Goal: Task Accomplishment & Management: Manage account settings

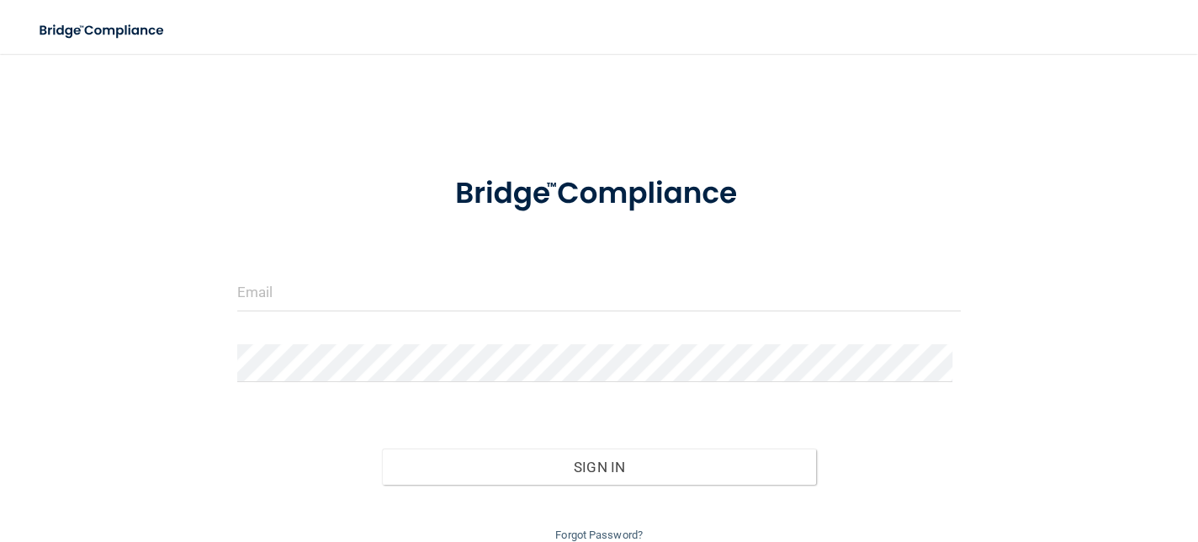
click at [569, 320] on div at bounding box center [599, 298] width 749 height 50
click at [569, 292] on input "email" at bounding box center [598, 292] width 723 height 38
type input "[EMAIL_ADDRESS][DOMAIN_NAME]"
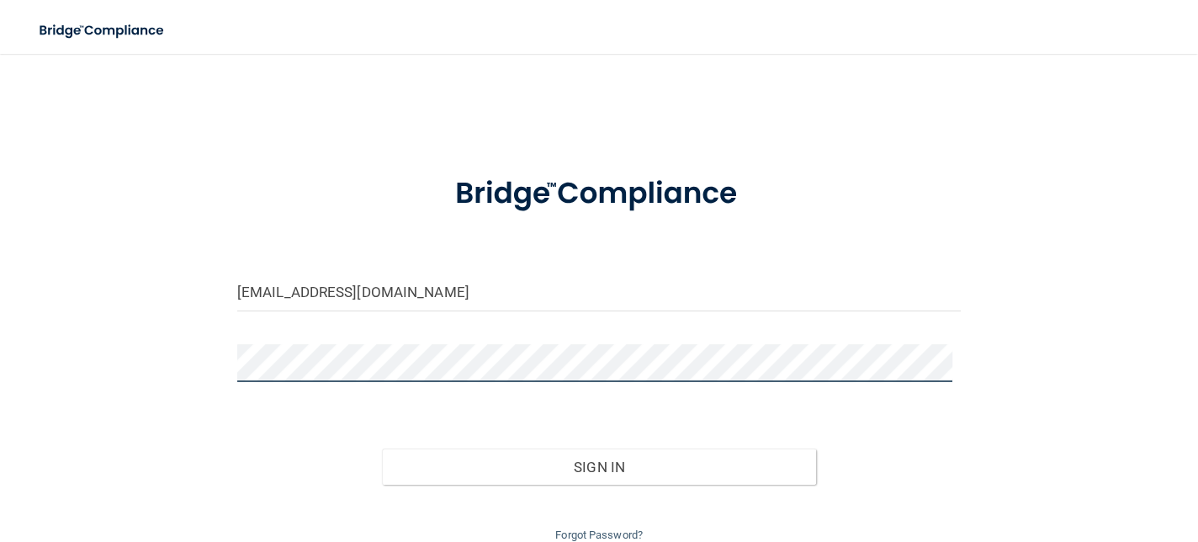
click at [382, 448] on button "Sign In" at bounding box center [599, 466] width 434 height 37
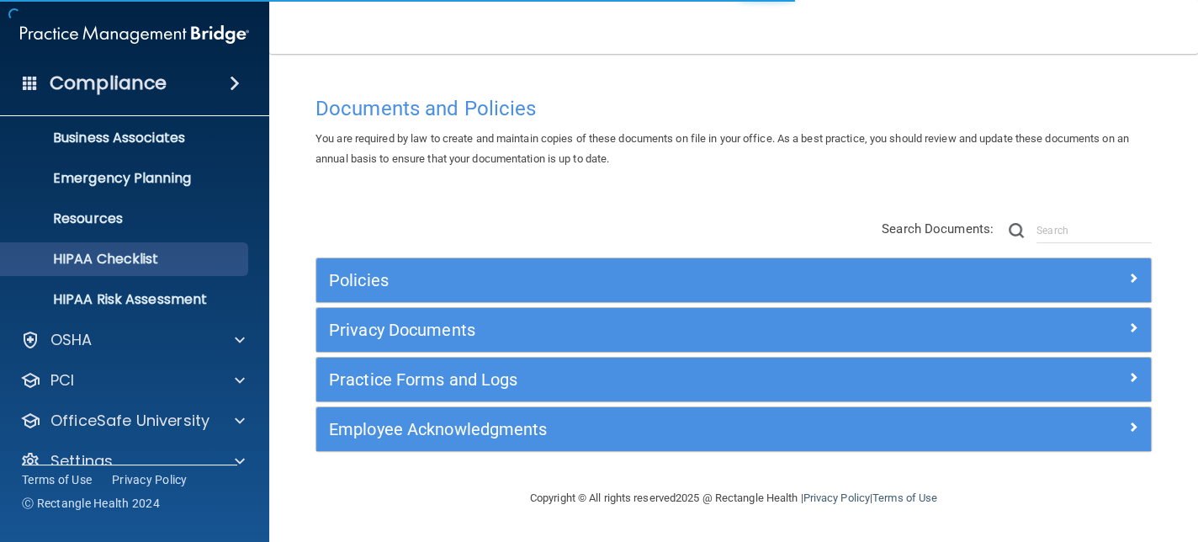
scroll to position [156, 0]
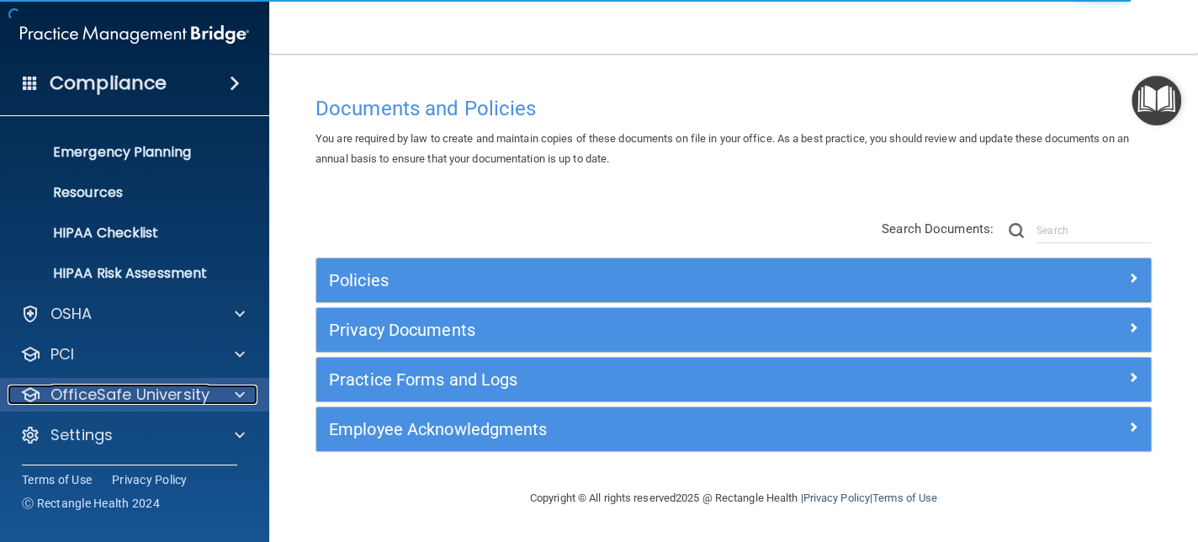
click at [239, 398] on span at bounding box center [240, 394] width 10 height 20
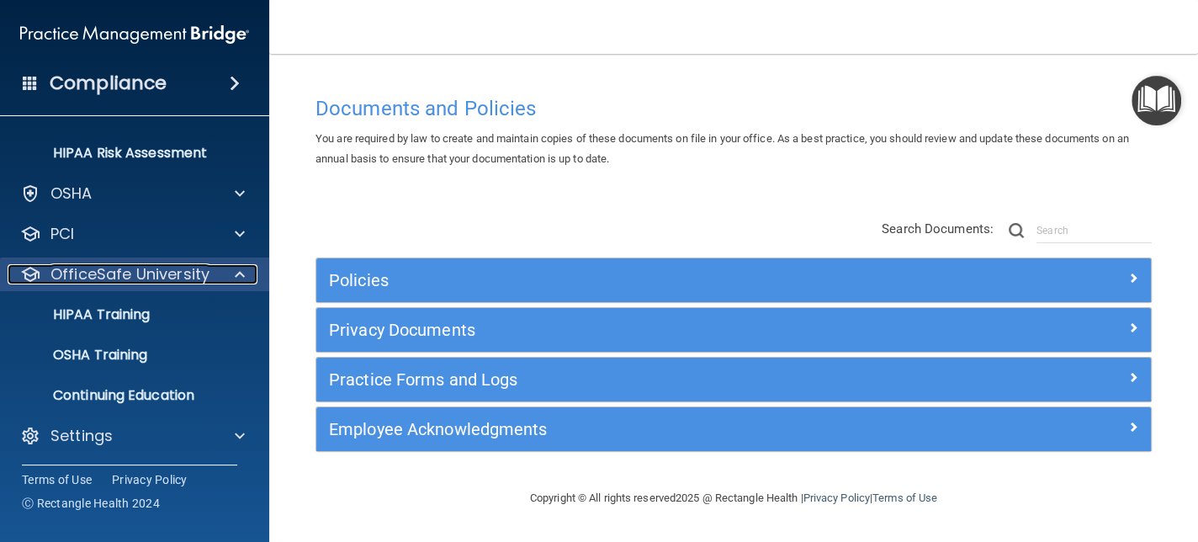
scroll to position [276, 0]
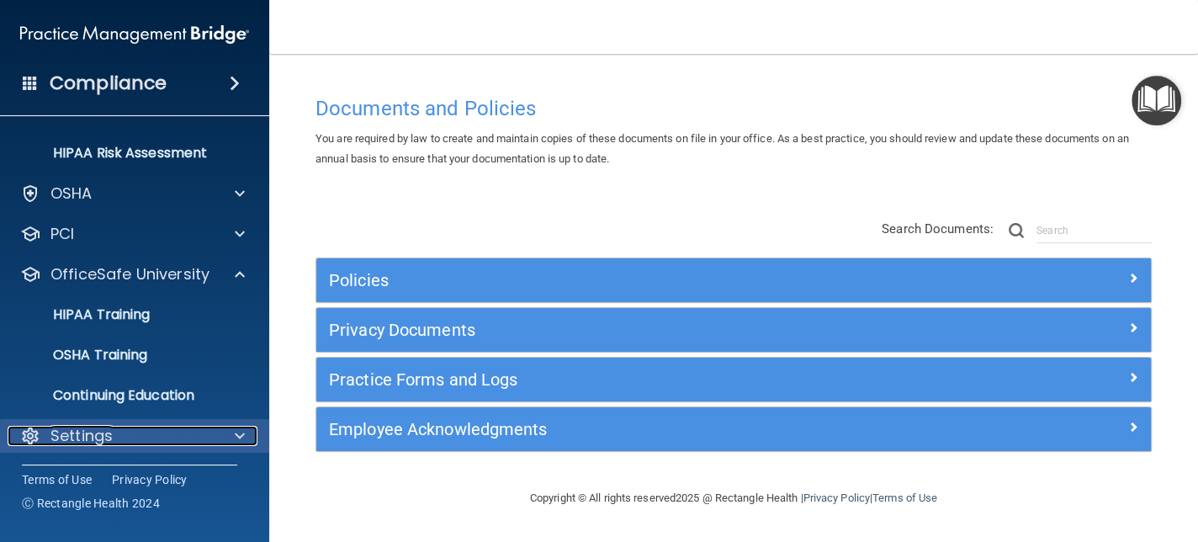
click at [233, 435] on div at bounding box center [237, 436] width 42 height 20
click at [237, 435] on span at bounding box center [240, 435] width 10 height 20
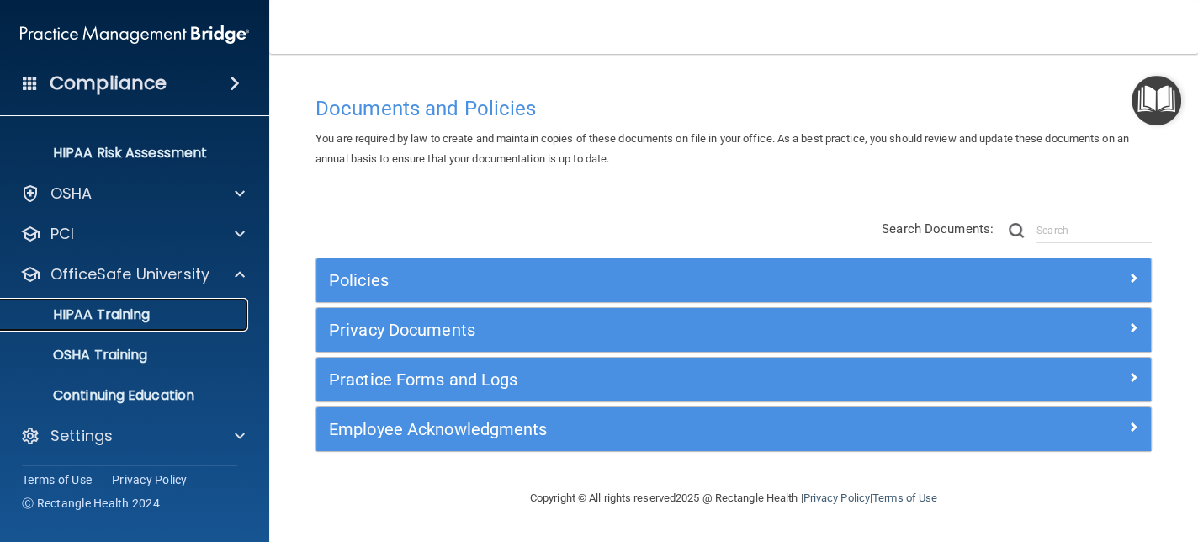
click at [209, 323] on link "HIPAA Training" at bounding box center [115, 315] width 265 height 34
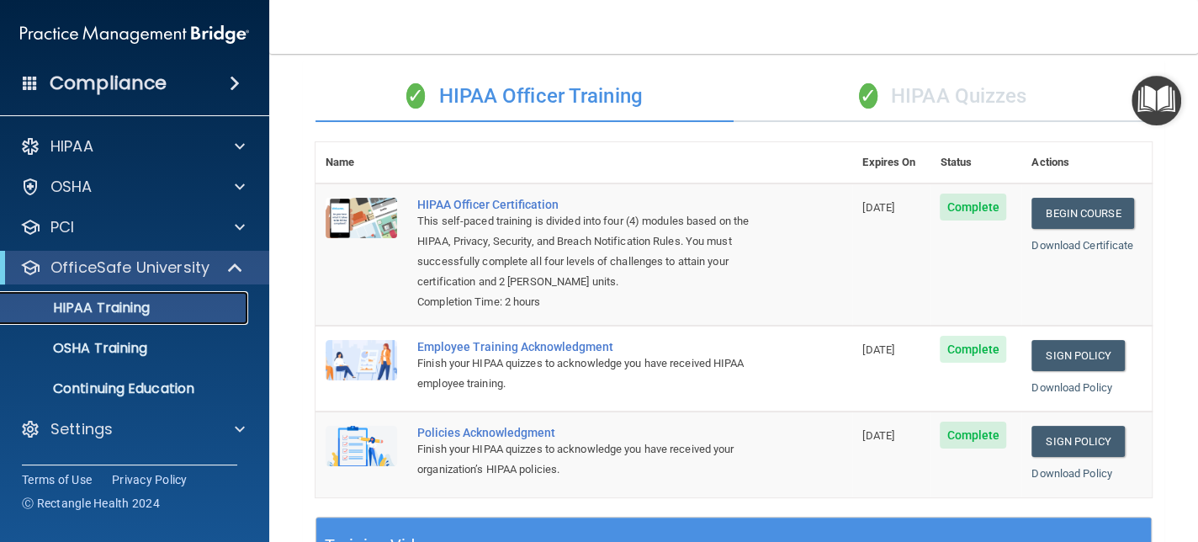
scroll to position [84, 0]
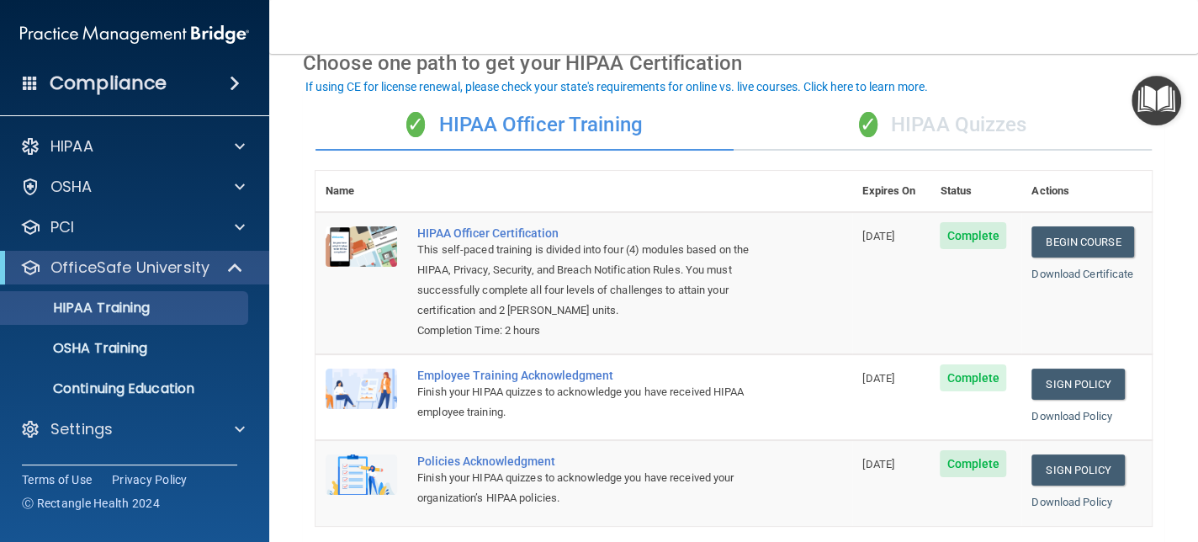
click at [946, 112] on div "✓ HIPAA Quizzes" at bounding box center [943, 125] width 418 height 50
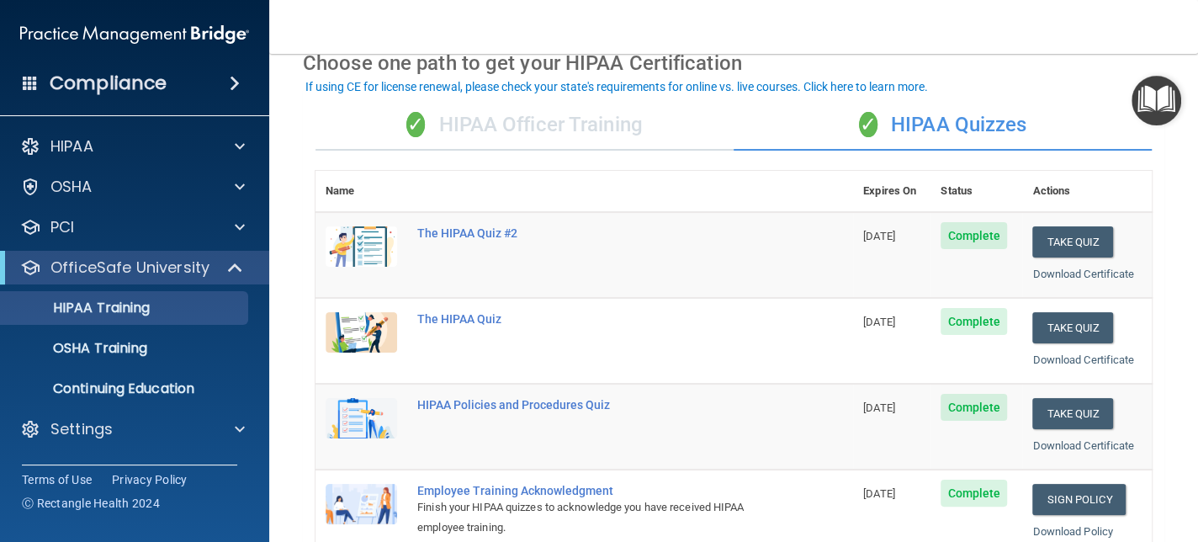
click at [654, 112] on div "✓ HIPAA Officer Training" at bounding box center [524, 125] width 418 height 50
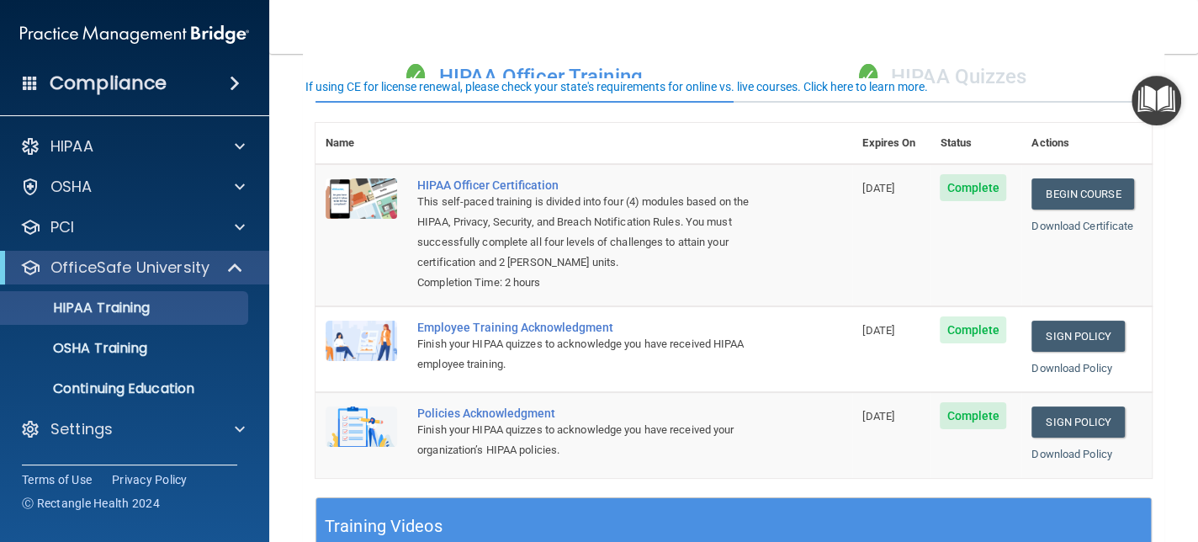
scroll to position [168, 0]
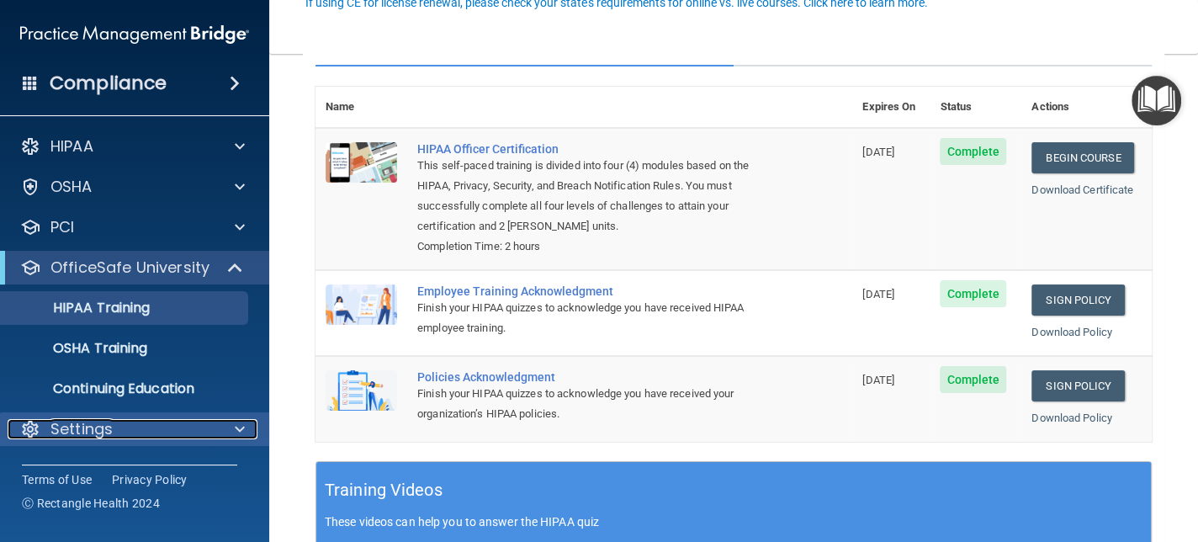
click at [247, 420] on div at bounding box center [237, 429] width 42 height 20
click at [246, 426] on div at bounding box center [237, 429] width 42 height 20
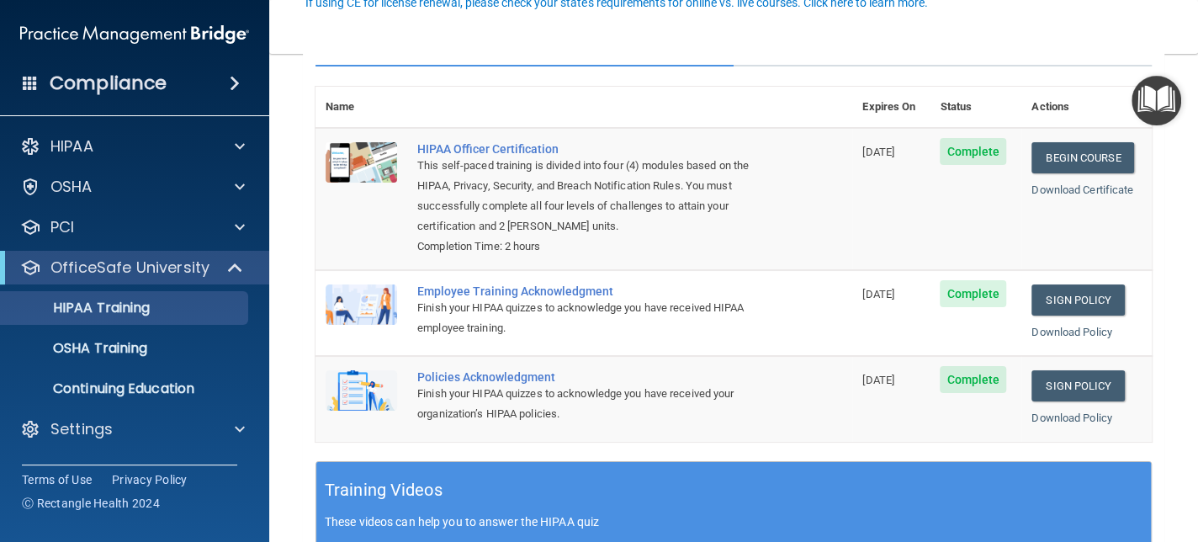
click at [305, 451] on div "✓ HIPAA Officer Training ✓ HIPAA Quizzes Name Expires On Status Actions HIPAA O…" at bounding box center [733, 459] width 861 height 913
click at [248, 451] on div "HIPAA Documents and Policies Report an Incident Business Associates Emergency P…" at bounding box center [135, 291] width 270 height 336
click at [290, 448] on main "Back Choose one path to get your HIPAA Certification ✓ HIPAA Officer Training ✓…" at bounding box center [733, 298] width 929 height 488
click at [226, 270] on div at bounding box center [235, 267] width 41 height 20
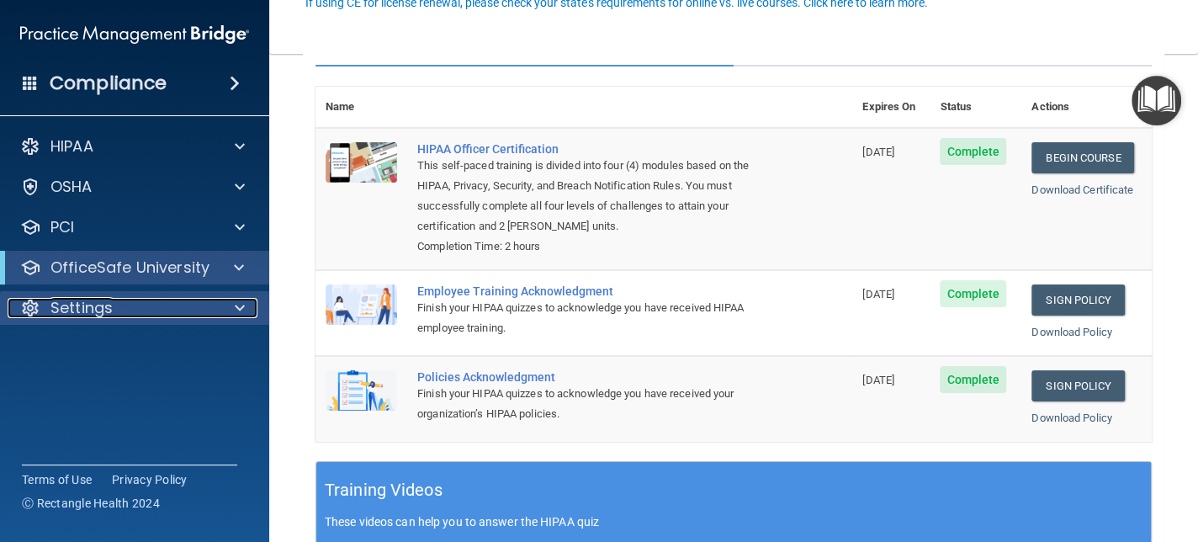
click at [236, 304] on span at bounding box center [240, 308] width 10 height 20
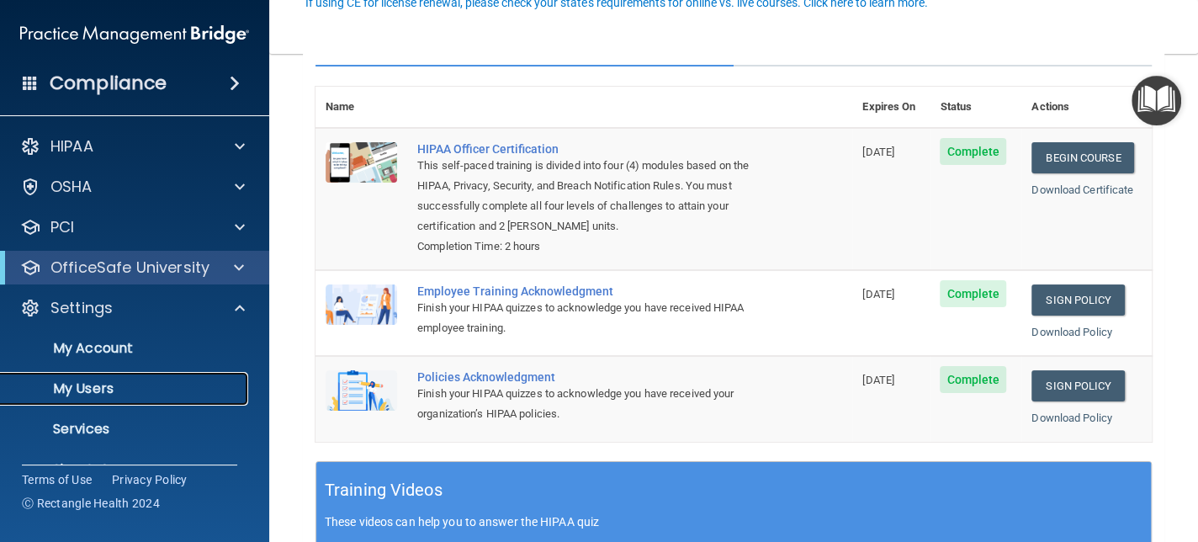
click at [143, 384] on p "My Users" at bounding box center [126, 388] width 230 height 17
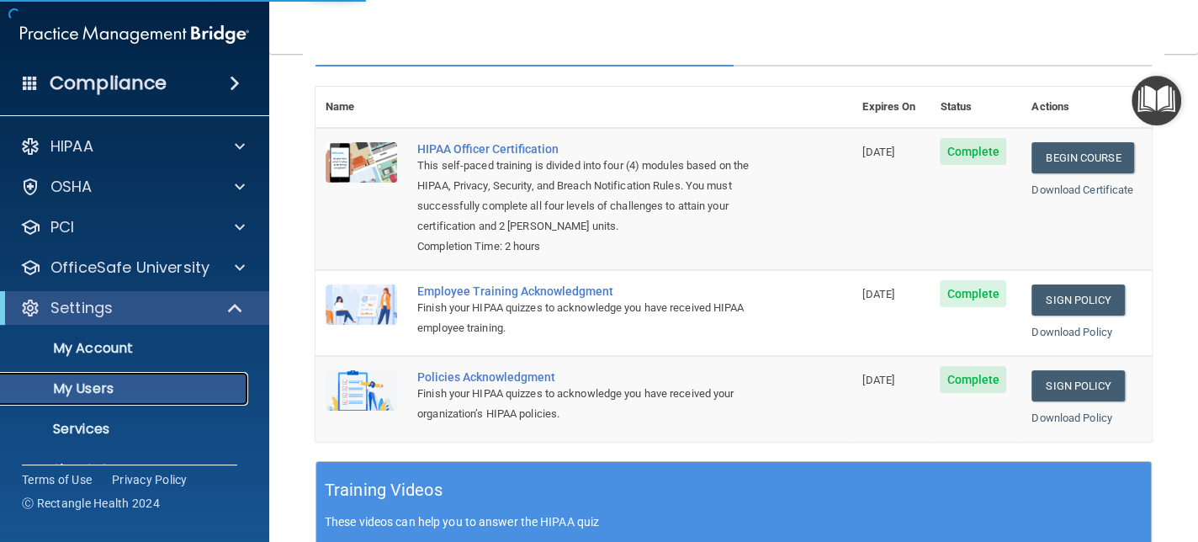
select select "20"
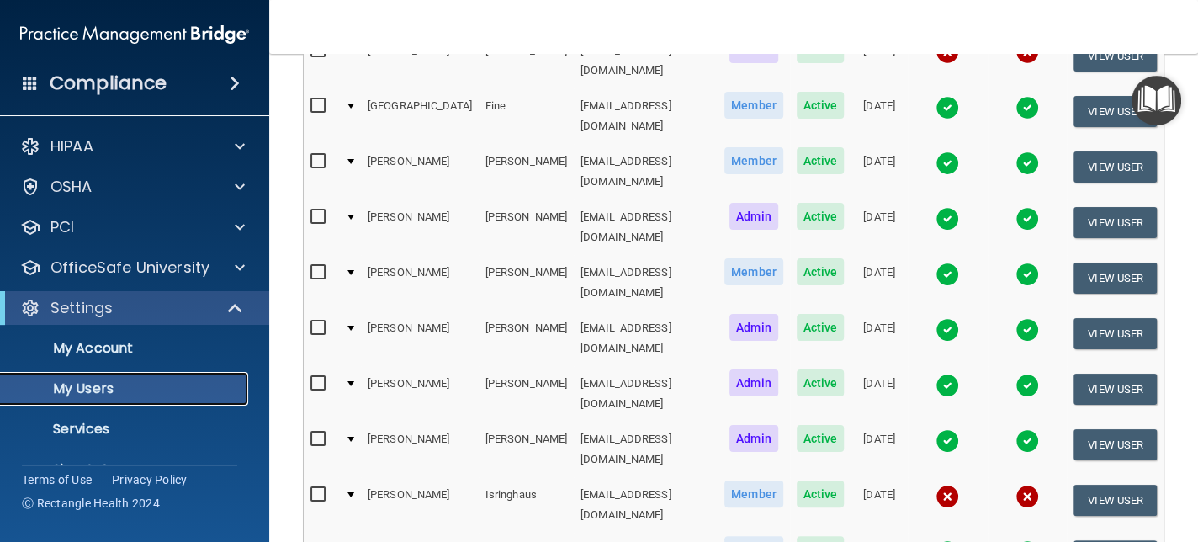
scroll to position [673, 0]
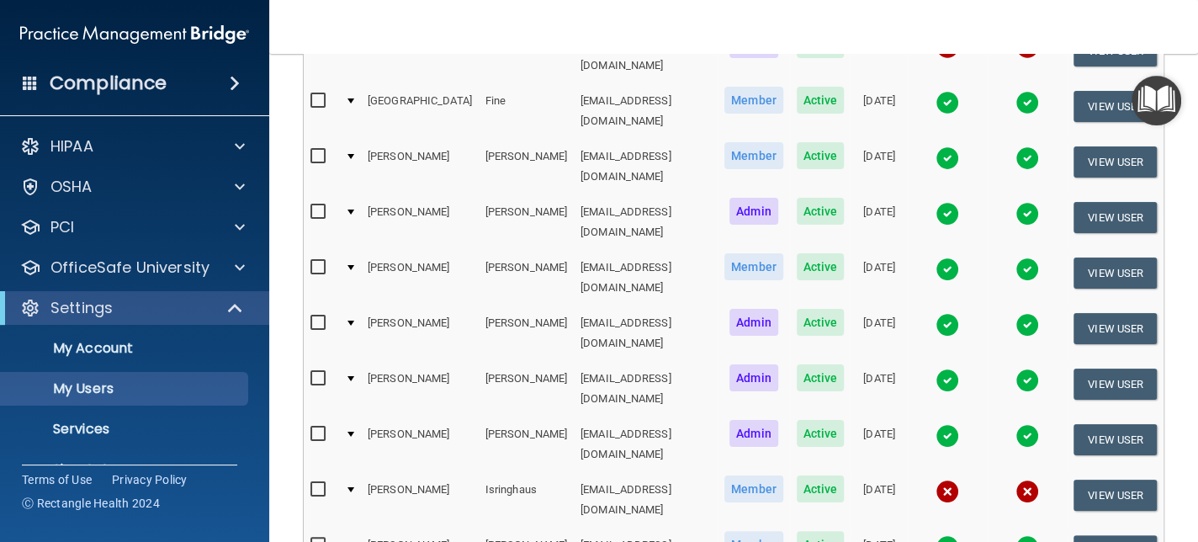
click at [951, 479] on img at bounding box center [947, 491] width 24 height 24
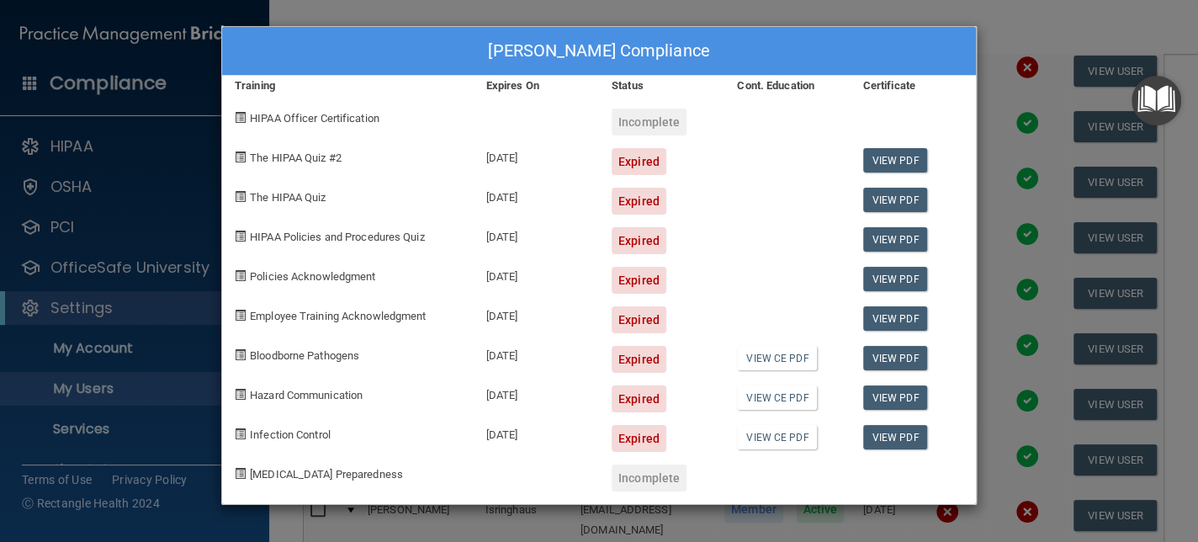
click at [991, 80] on div "[PERSON_NAME] Compliance Training Expires On Status Cont. Education Certificate…" at bounding box center [599, 271] width 1198 height 542
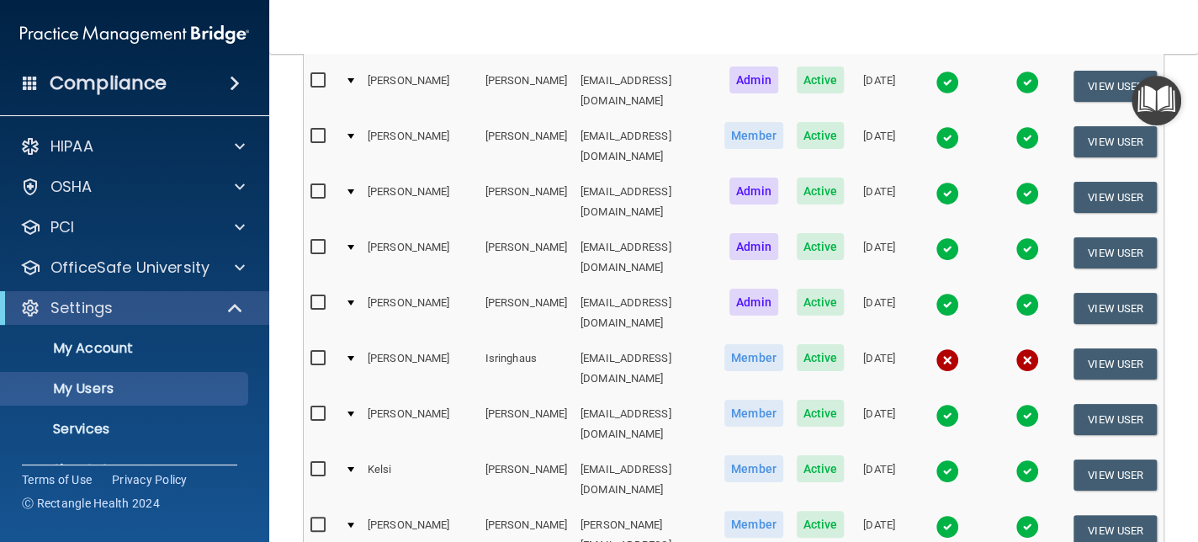
scroll to position [841, 0]
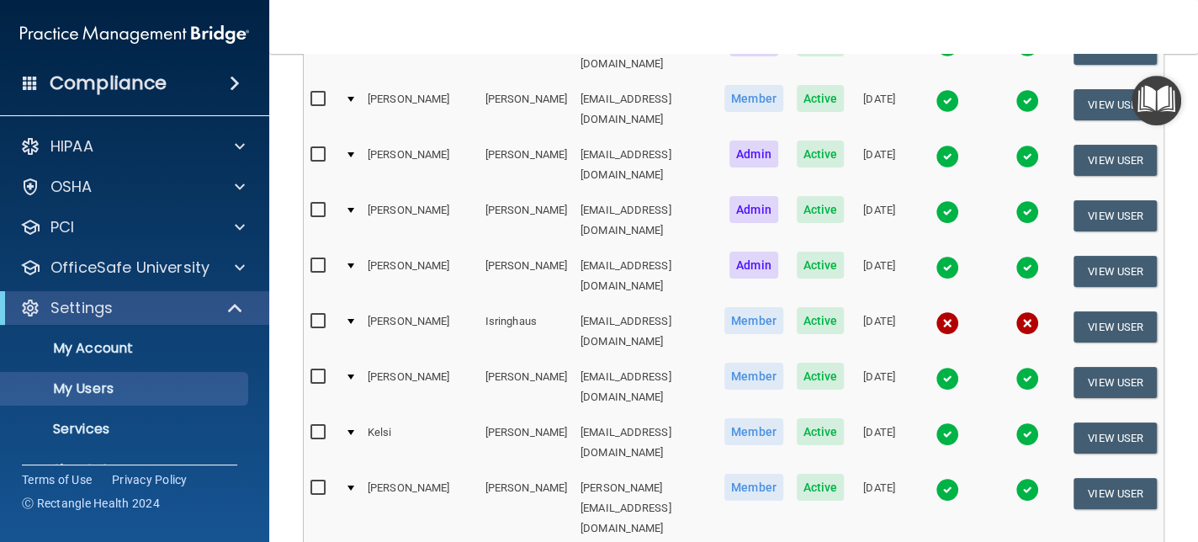
select select "20"
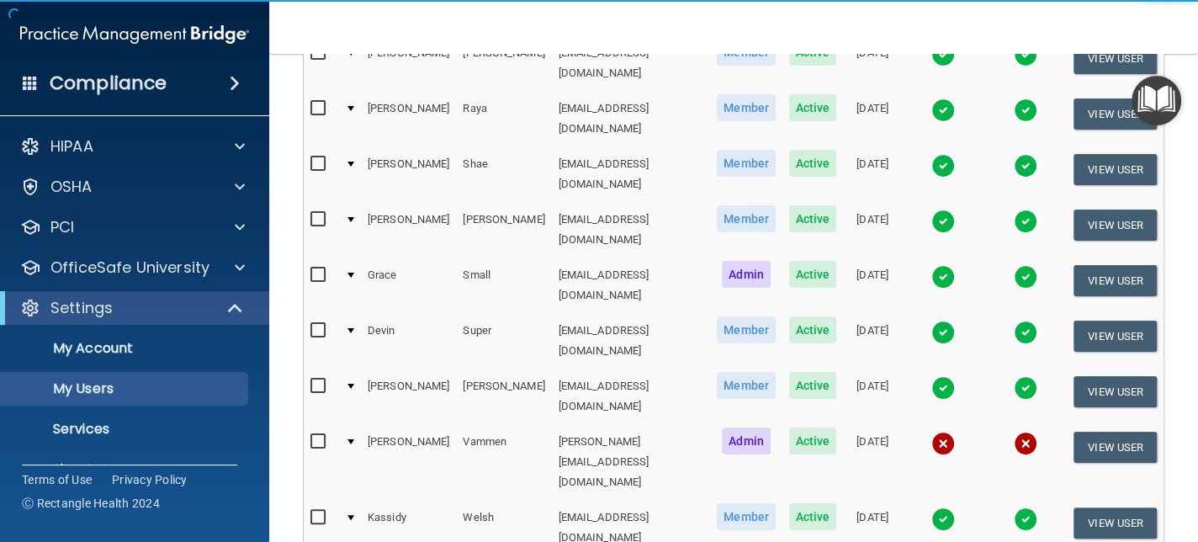
scroll to position [421, 0]
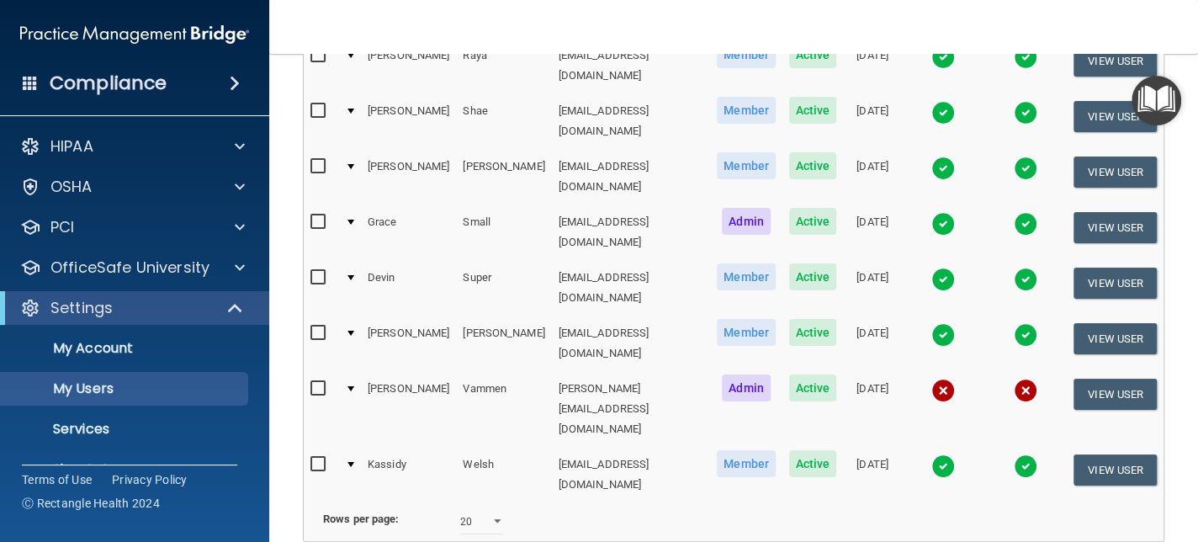
click at [940, 379] on img at bounding box center [943, 391] width 24 height 24
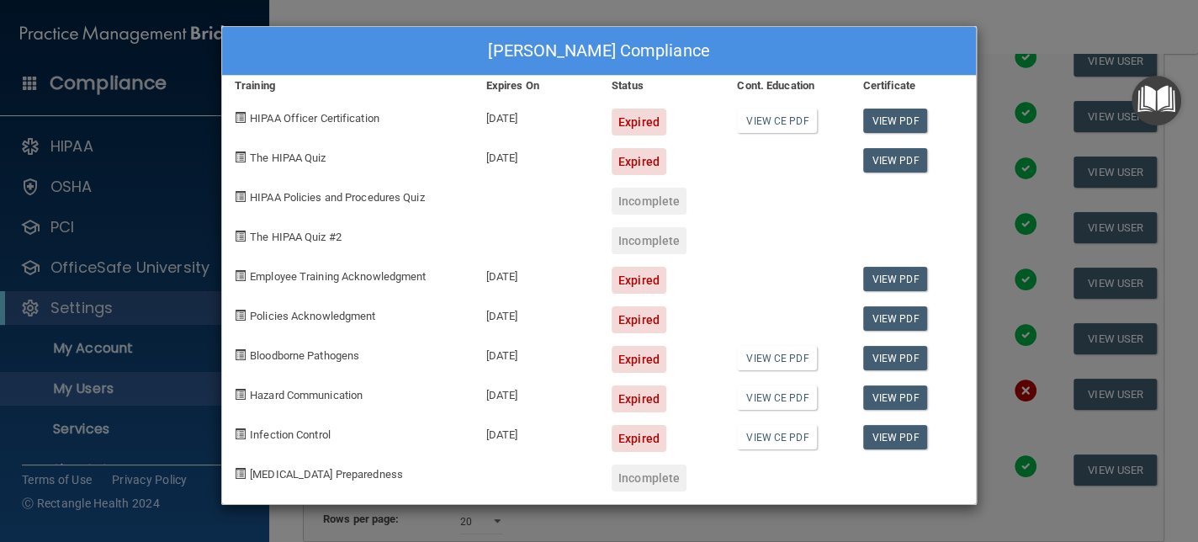
click at [985, 116] on div "[PERSON_NAME] Compliance Training Expires On Status Cont. Education Certificate…" at bounding box center [599, 271] width 1198 height 542
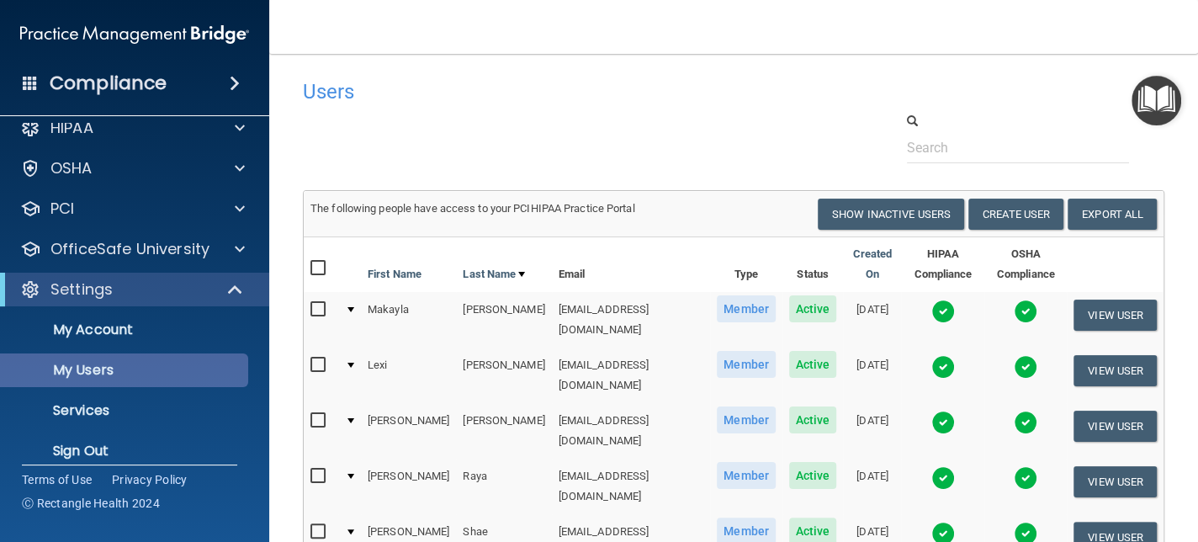
scroll to position [34, 0]
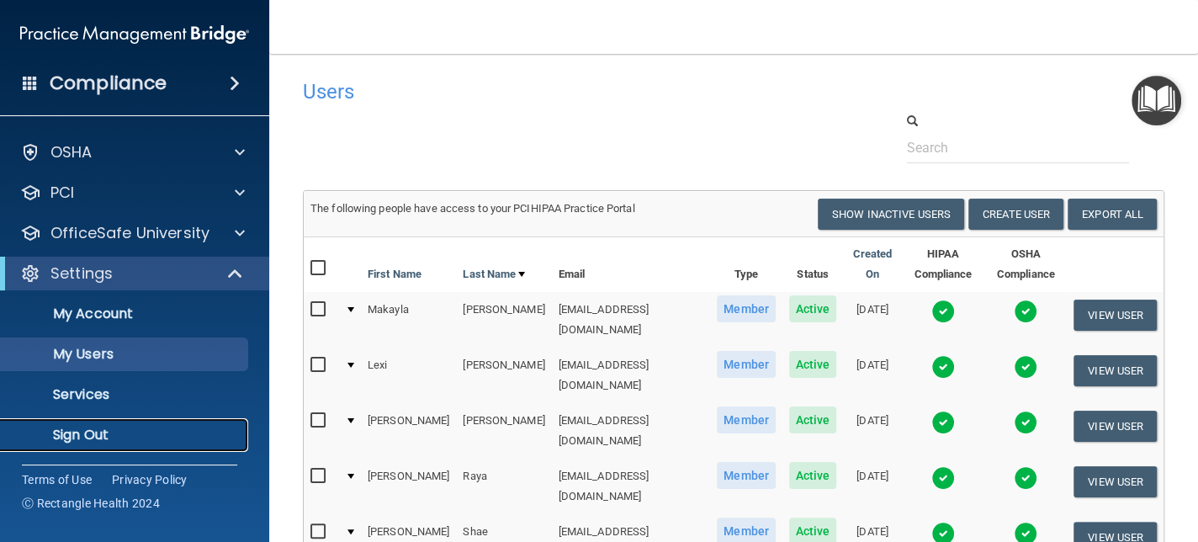
click at [105, 430] on p "Sign Out" at bounding box center [126, 434] width 230 height 17
